Goal: Information Seeking & Learning: Learn about a topic

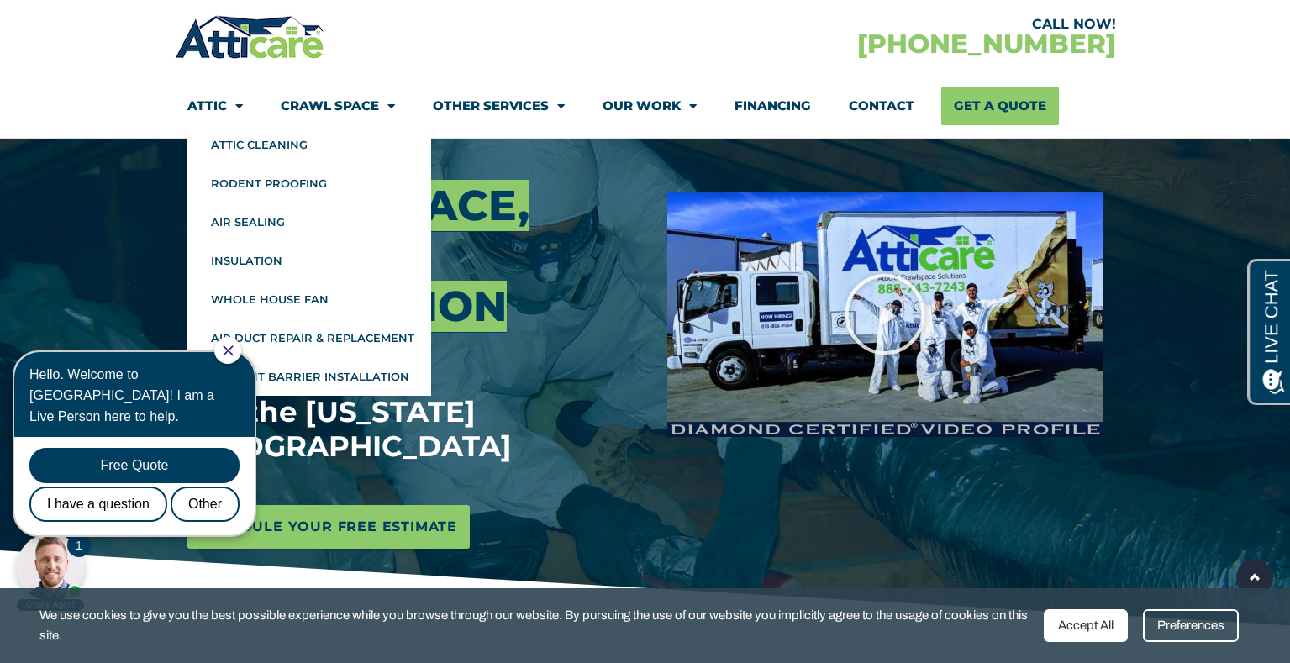
click at [198, 103] on link "Attic" at bounding box center [214, 106] width 55 height 39
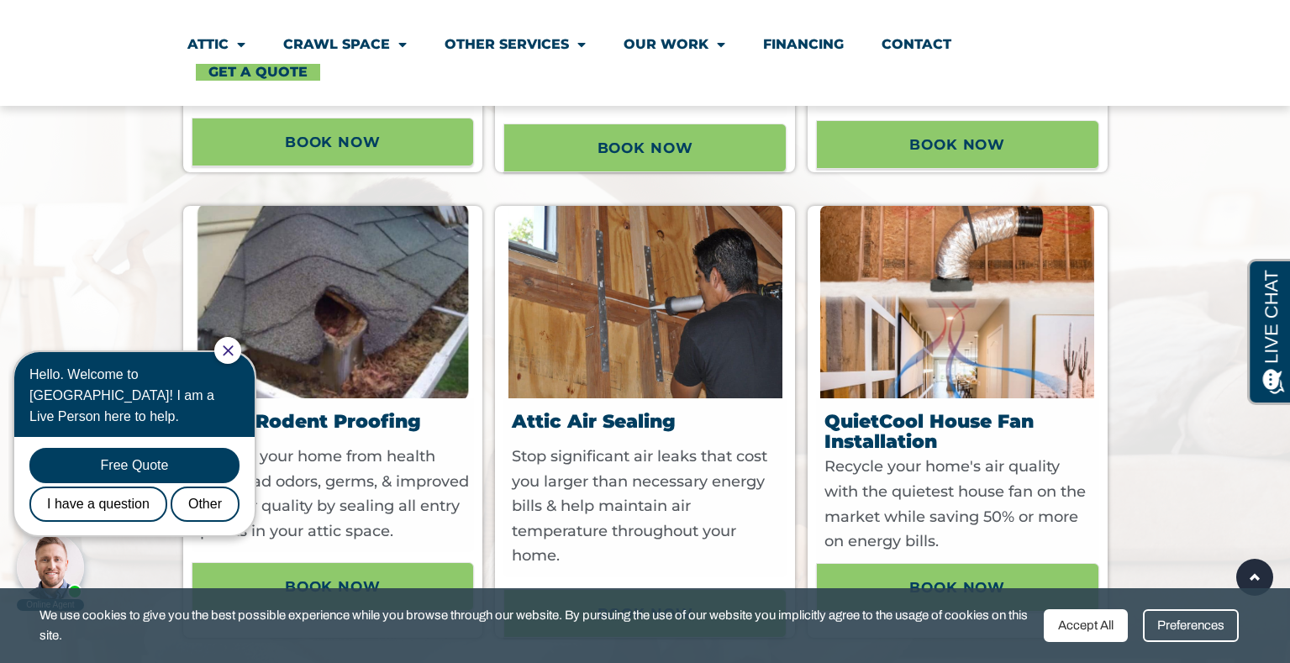
scroll to position [1292, 0]
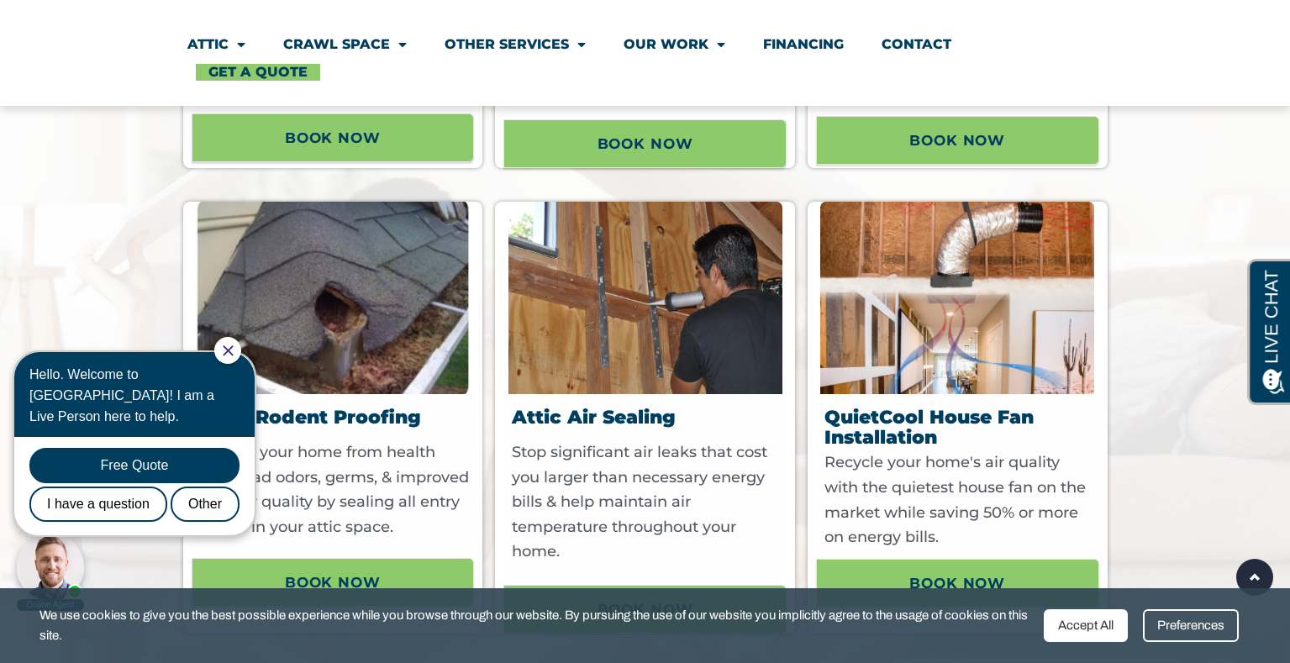
click at [241, 351] on div at bounding box center [227, 350] width 27 height 27
click at [234, 346] on icon "Close Chat" at bounding box center [228, 350] width 11 height 11
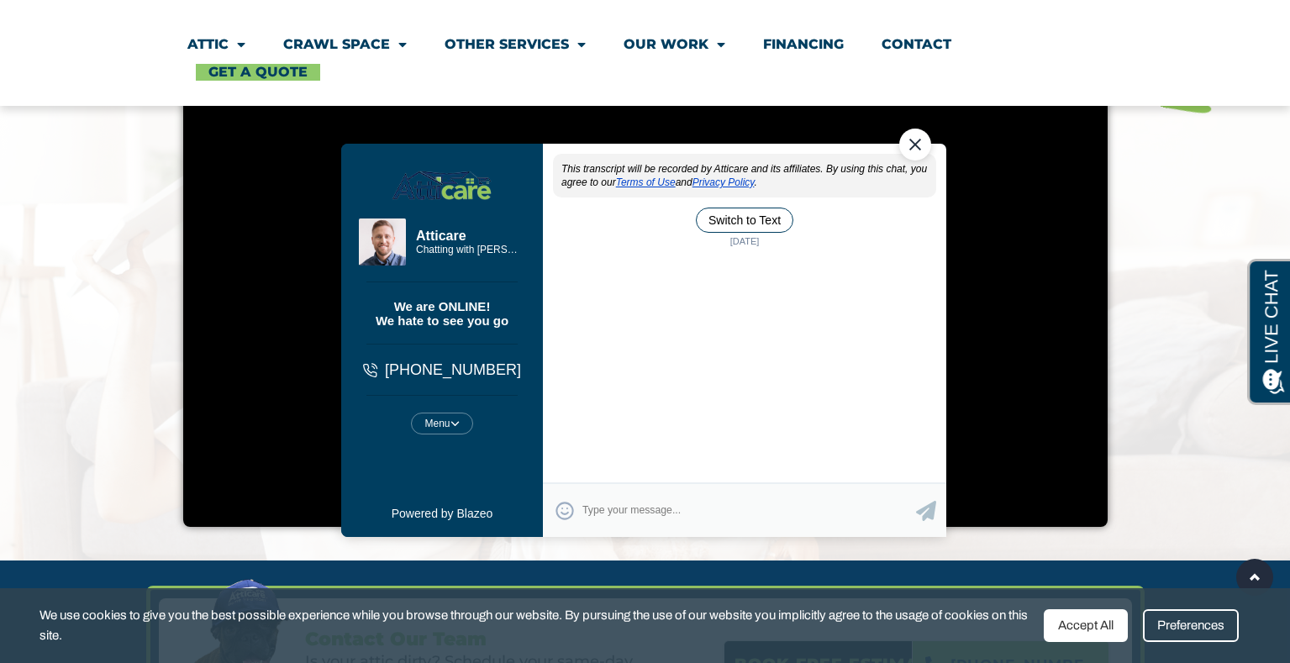
scroll to position [0, 0]
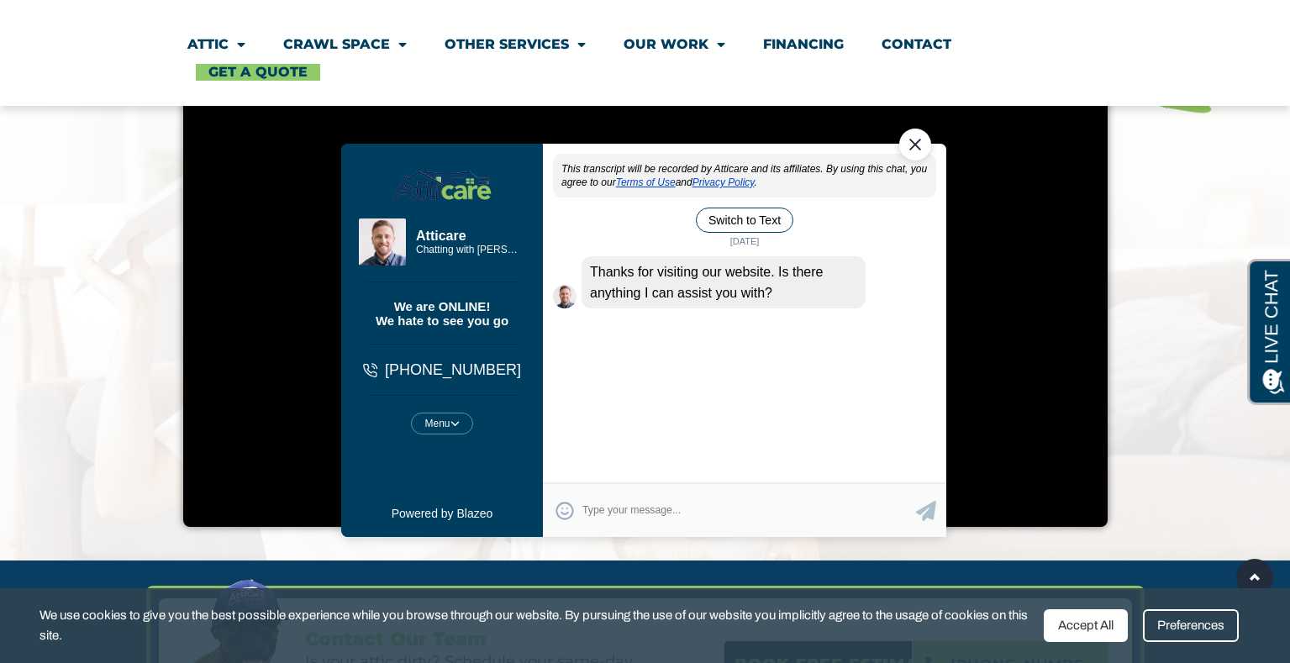
drag, startPoint x: 915, startPoint y: 143, endPoint x: 1238, endPoint y: 230, distance: 335.0
click at [915, 142] on div "Close Chat" at bounding box center [914, 144] width 32 height 32
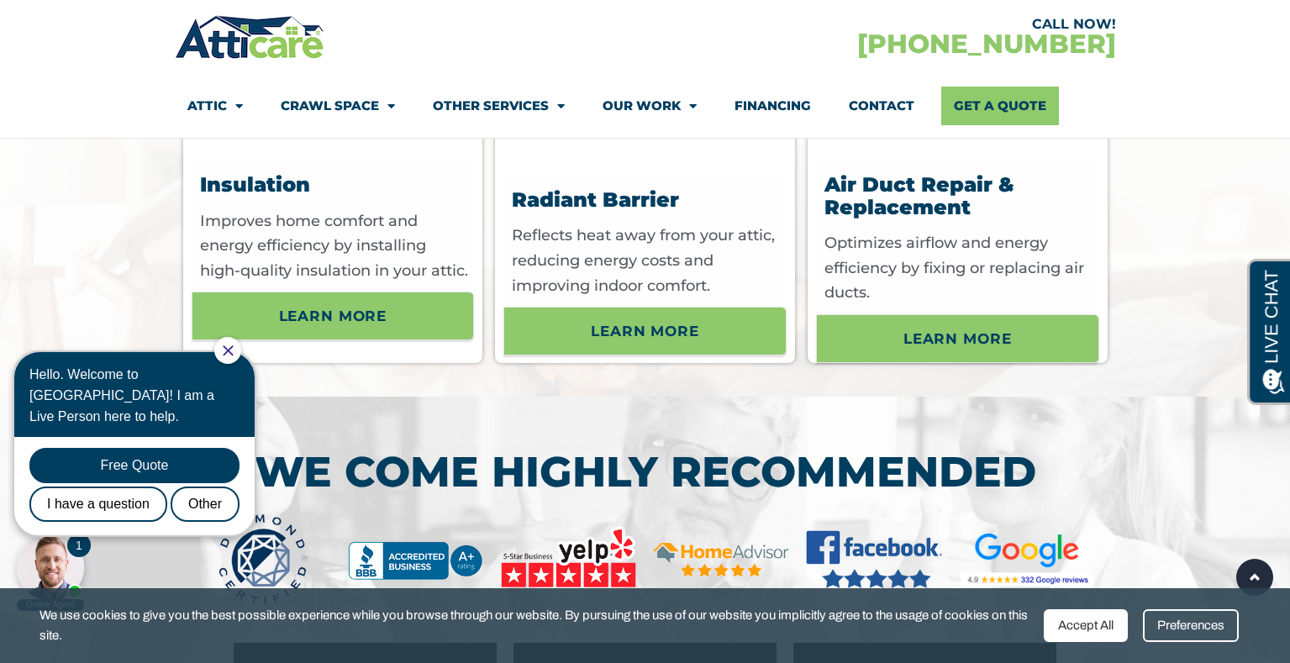
scroll to position [6760, 0]
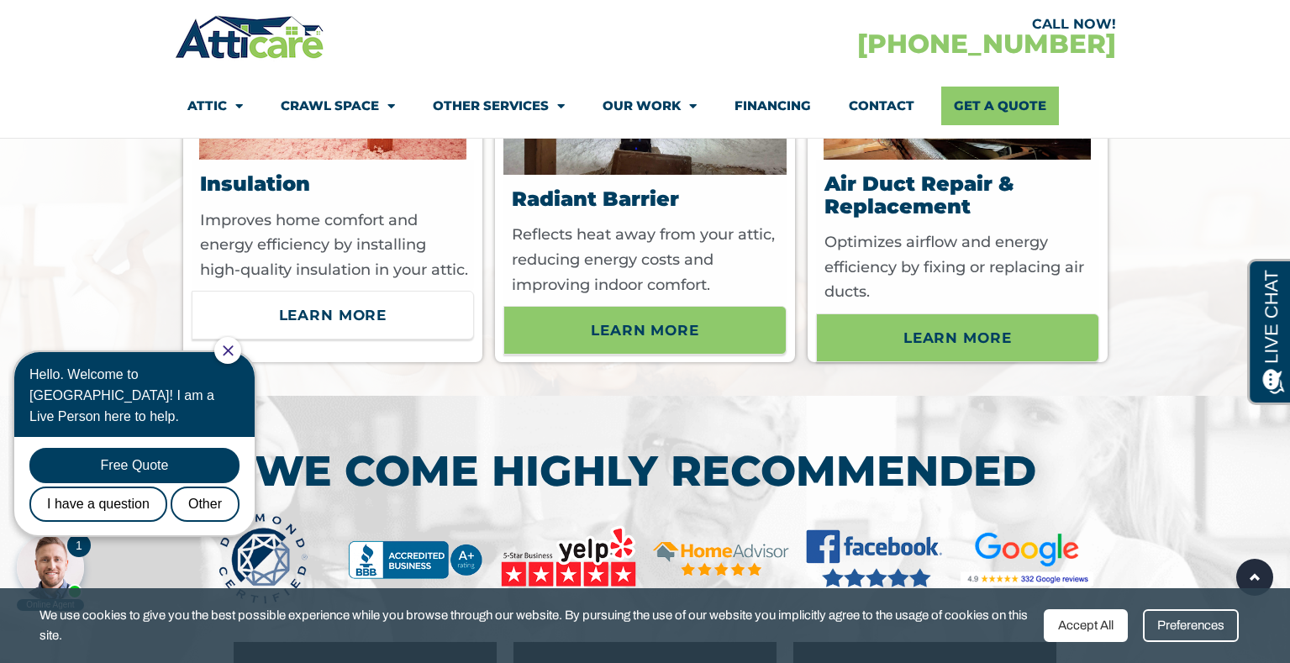
click at [354, 308] on span "Learn More" at bounding box center [333, 315] width 108 height 29
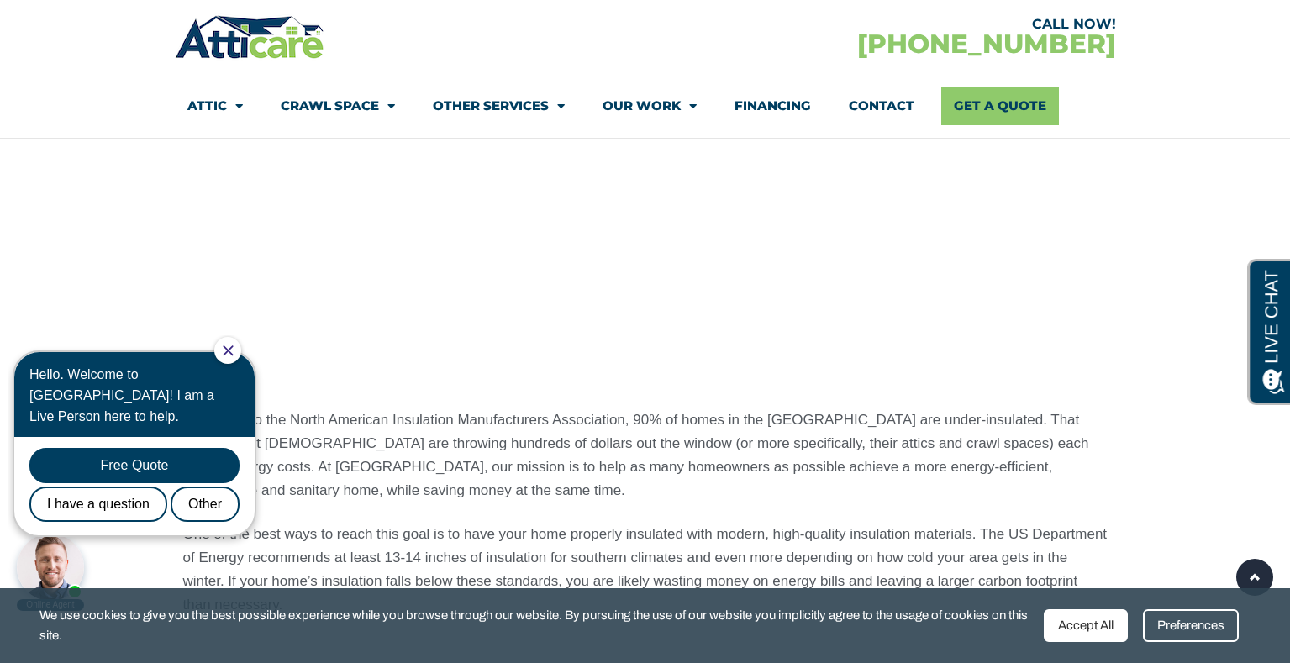
scroll to position [1391, 0]
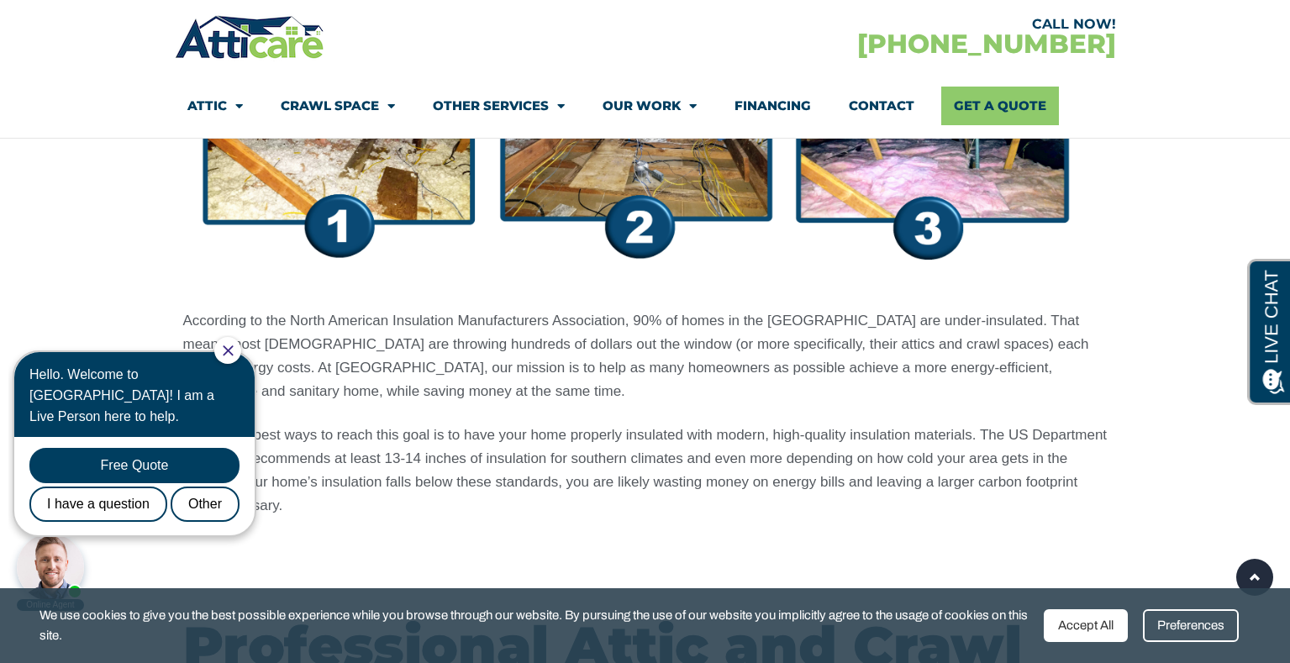
click at [234, 350] on icon "Close Chat" at bounding box center [228, 350] width 11 height 11
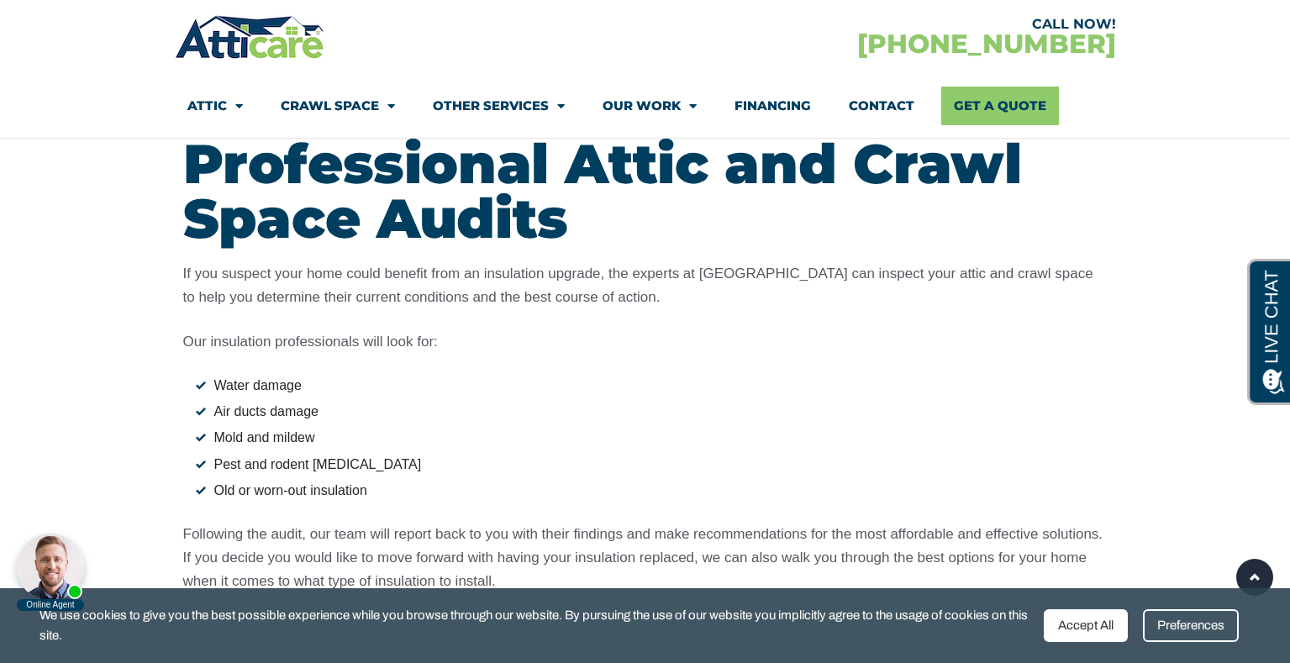
scroll to position [1989, 0]
